Goal: Find specific page/section: Find specific page/section

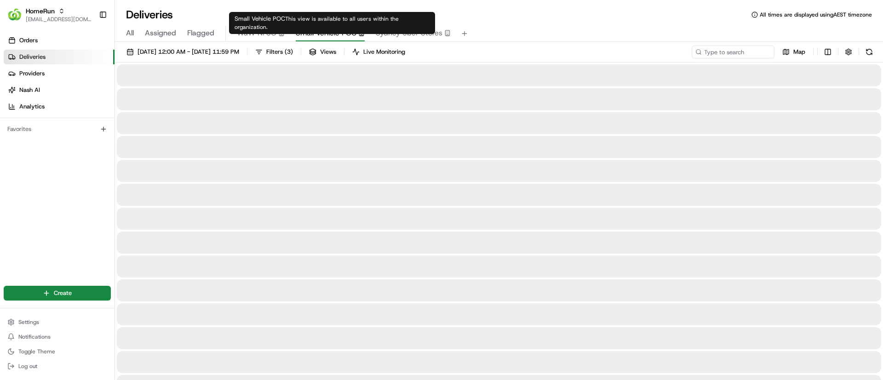
click at [330, 29] on span "Small Vehicle POC" at bounding box center [326, 33] width 61 height 11
